Goal: Find specific page/section: Find specific page/section

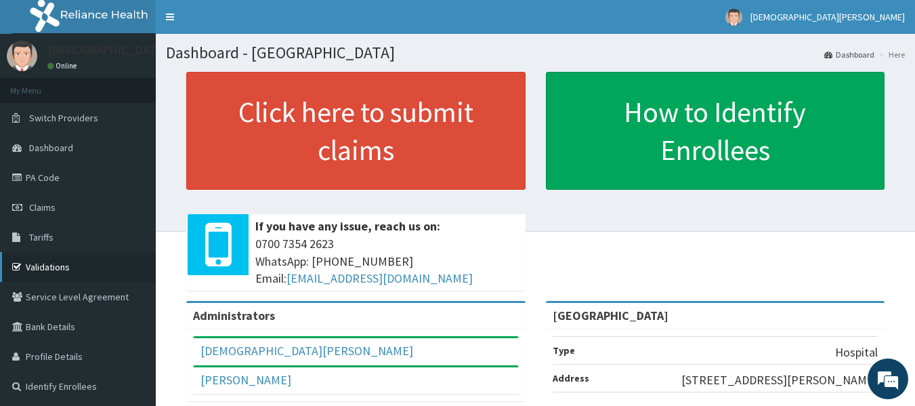
click at [55, 261] on link "Validations" at bounding box center [78, 267] width 156 height 30
click at [70, 177] on link "PA Code" at bounding box center [78, 178] width 156 height 30
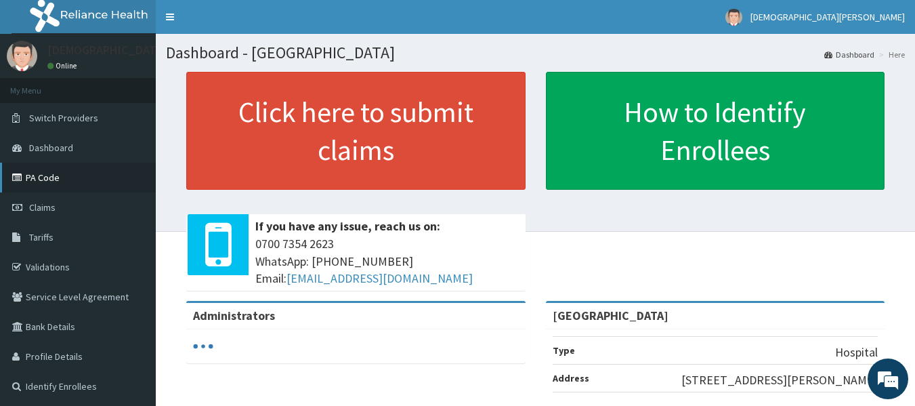
click at [56, 179] on link "PA Code" at bounding box center [78, 178] width 156 height 30
